Goal: Information Seeking & Learning: Find specific fact

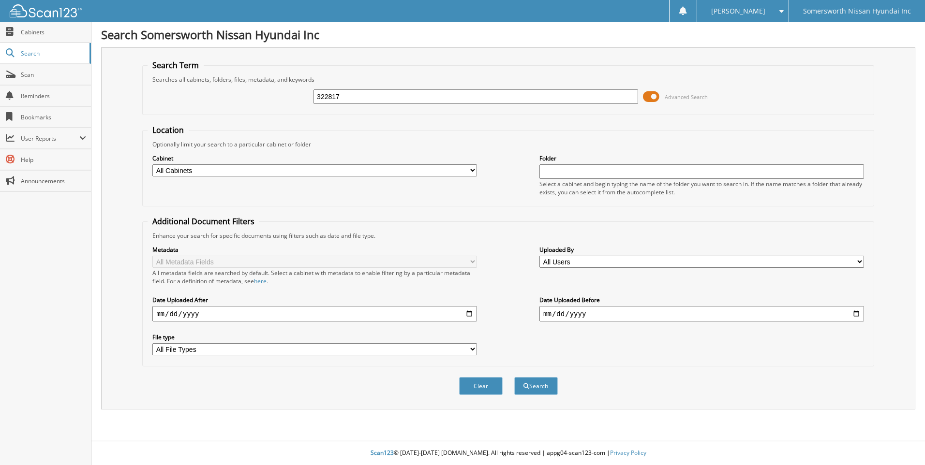
type input "322817"
click at [514, 377] on button "Search" at bounding box center [536, 386] width 44 height 18
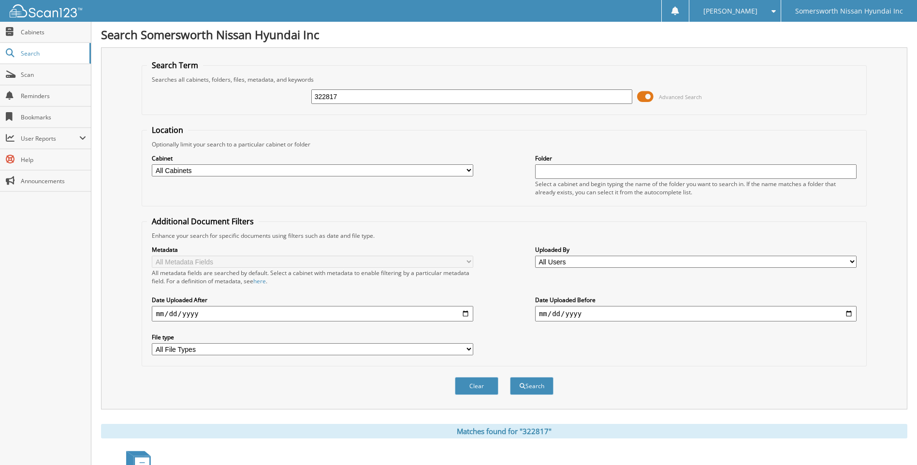
scroll to position [75, 0]
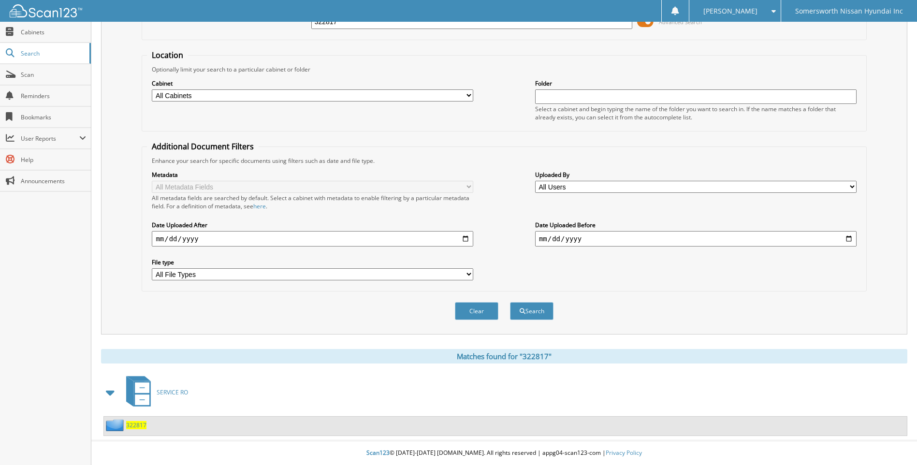
click at [137, 426] on span "322817" at bounding box center [136, 425] width 20 height 8
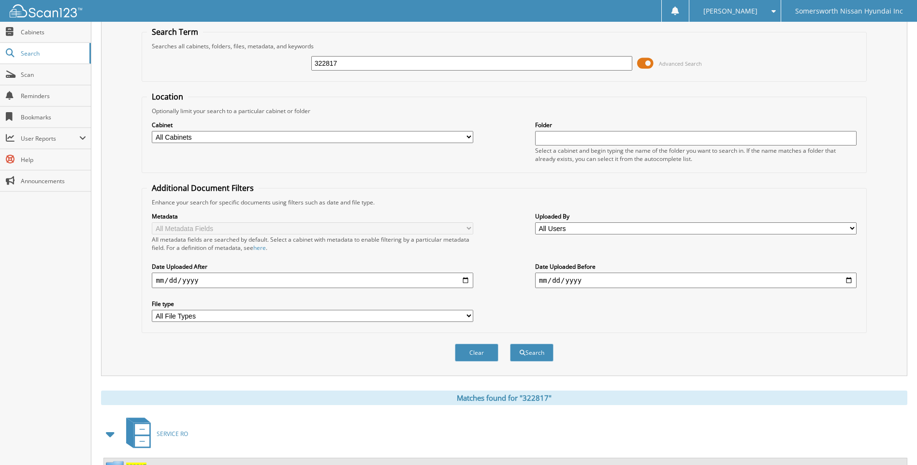
scroll to position [75, 0]
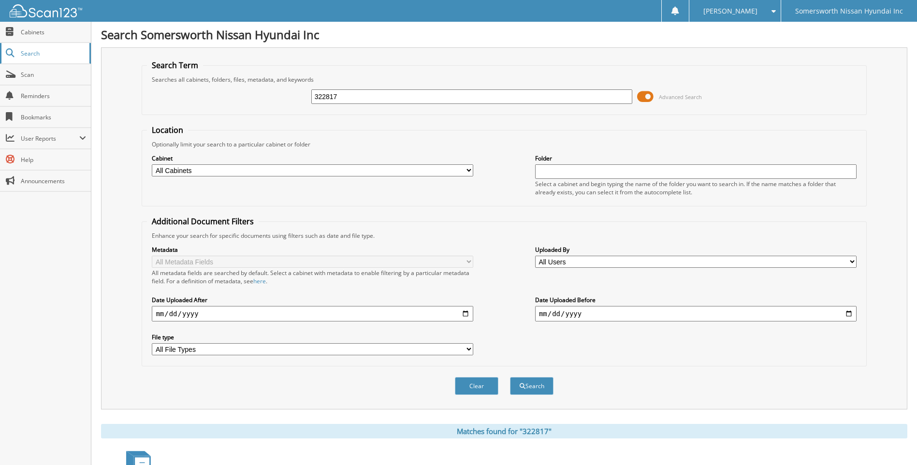
click at [45, 56] on span "Search" at bounding box center [53, 53] width 64 height 8
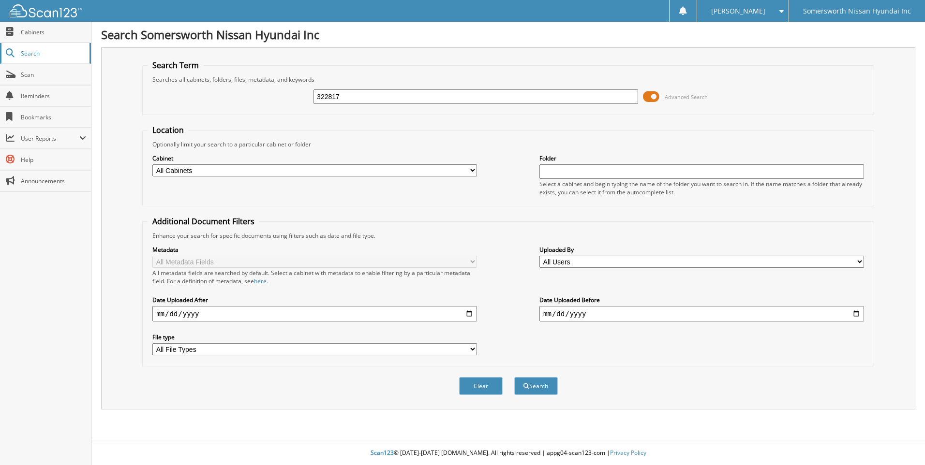
type input "322817"
click at [514, 377] on button "Search" at bounding box center [536, 386] width 44 height 18
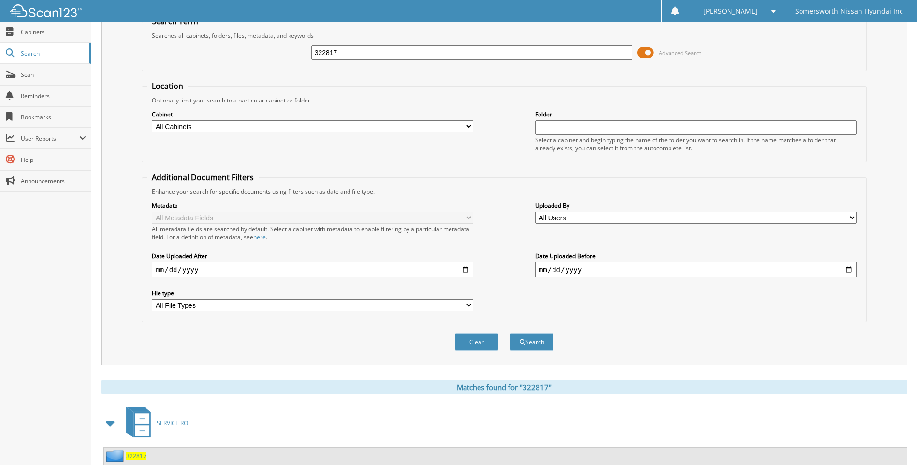
scroll to position [27, 0]
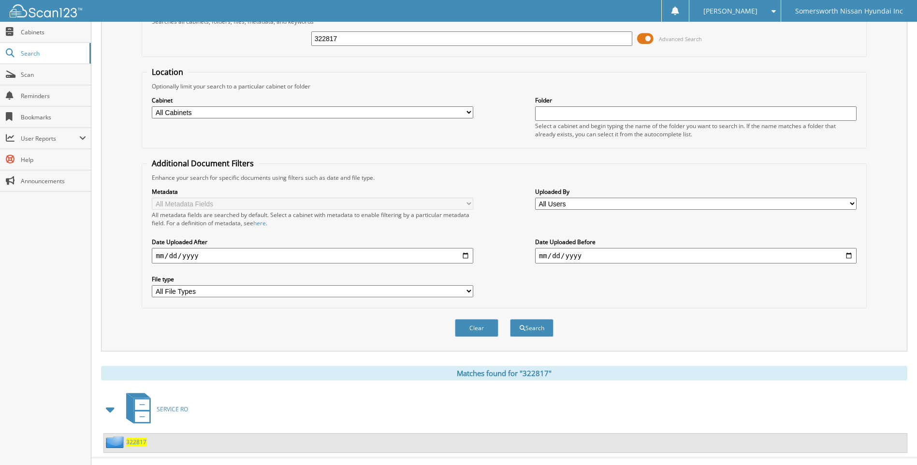
scroll to position [75, 0]
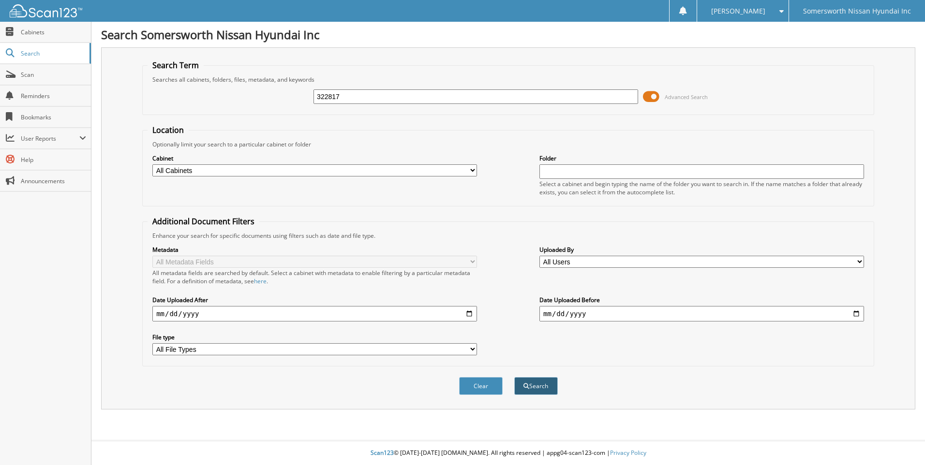
type input "322817"
click at [533, 388] on button "Search" at bounding box center [536, 386] width 44 height 18
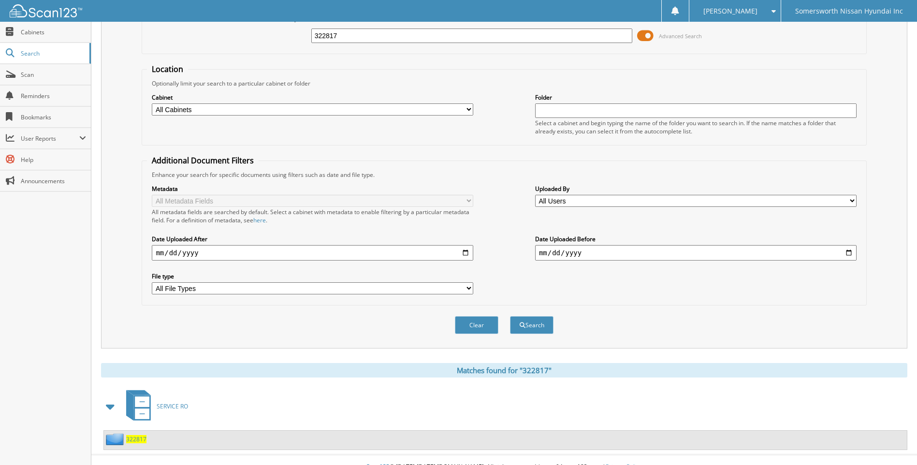
scroll to position [75, 0]
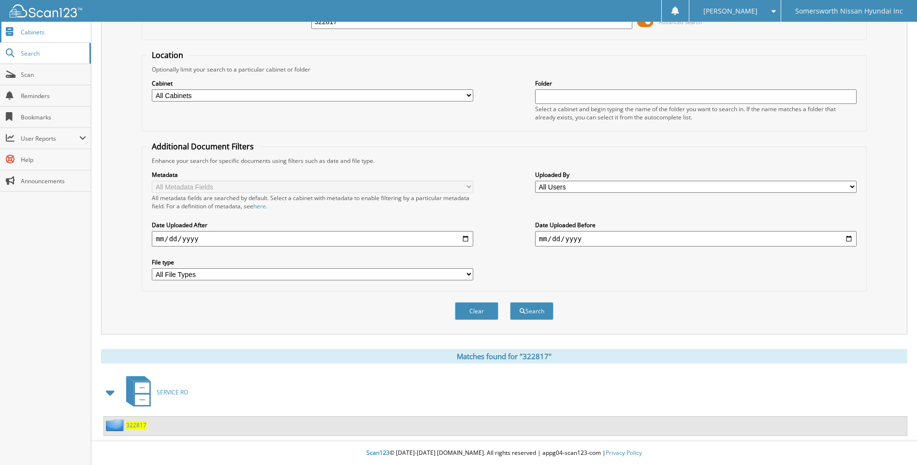
click at [17, 29] on link "Cabinets" at bounding box center [45, 32] width 91 height 21
